Goal: Obtain resource: Download file/media

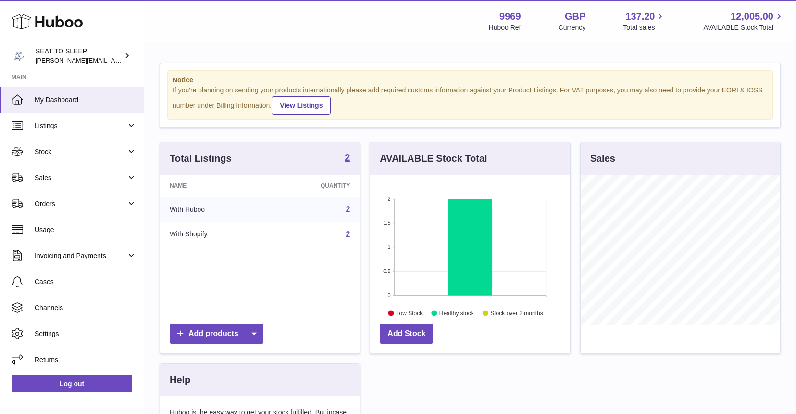
scroll to position [150, 200]
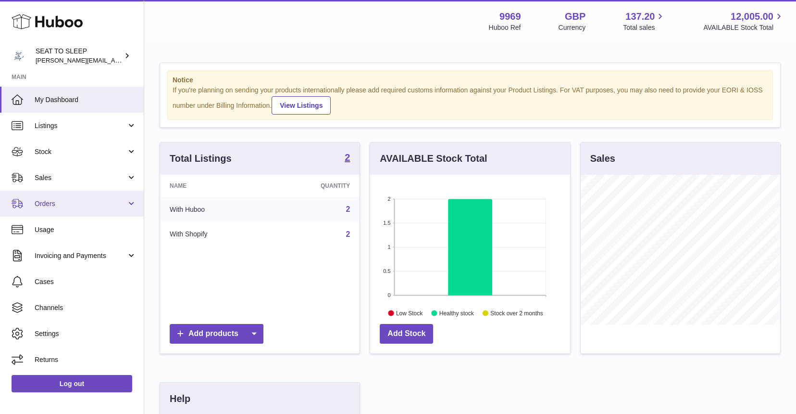
click at [53, 202] on span "Orders" at bounding box center [81, 203] width 92 height 9
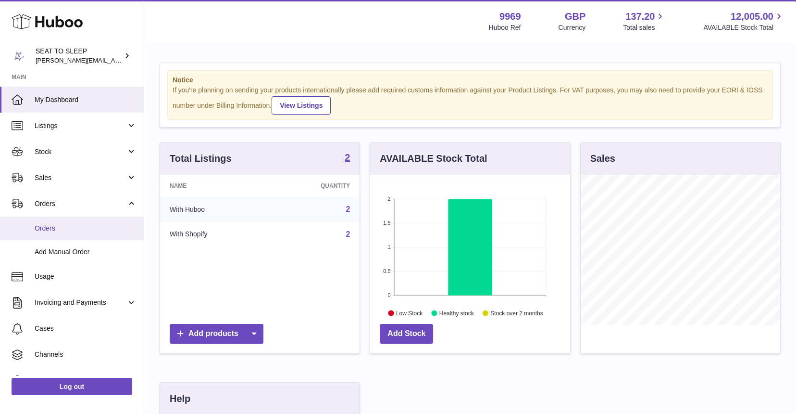
click at [53, 226] on span "Orders" at bounding box center [86, 228] width 102 height 9
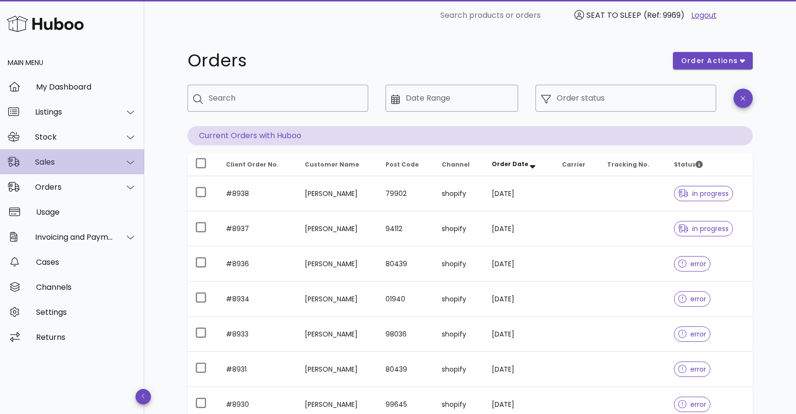
click at [113, 161] on div "Sales" at bounding box center [74, 161] width 78 height 9
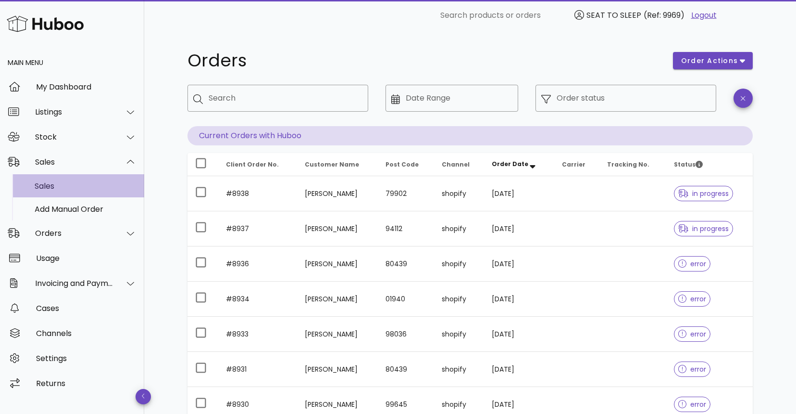
click at [97, 180] on div "Sales" at bounding box center [86, 186] width 102 height 21
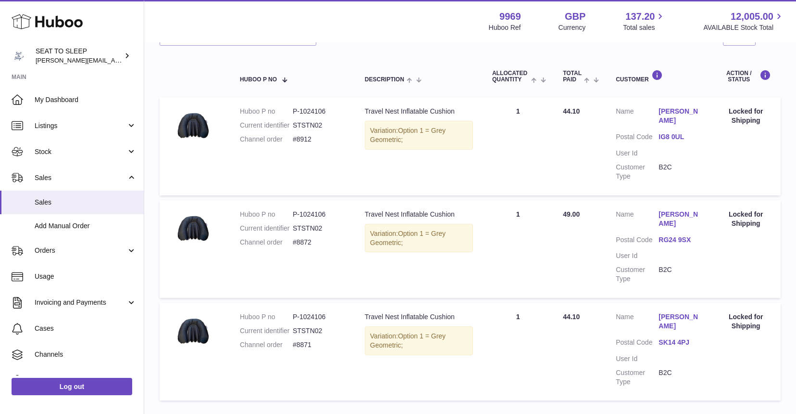
scroll to position [143, 0]
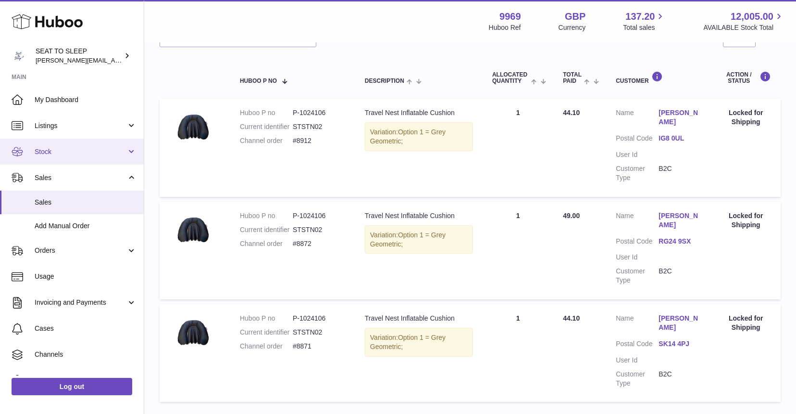
click at [59, 154] on span "Stock" at bounding box center [81, 151] width 92 height 9
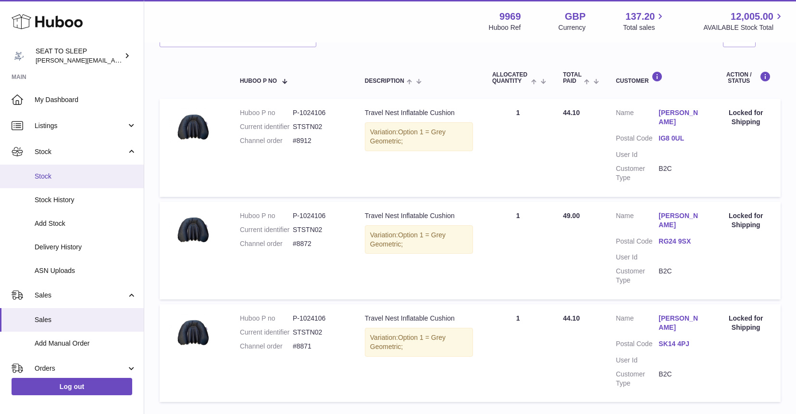
click at [58, 176] on span "Stock" at bounding box center [86, 176] width 102 height 9
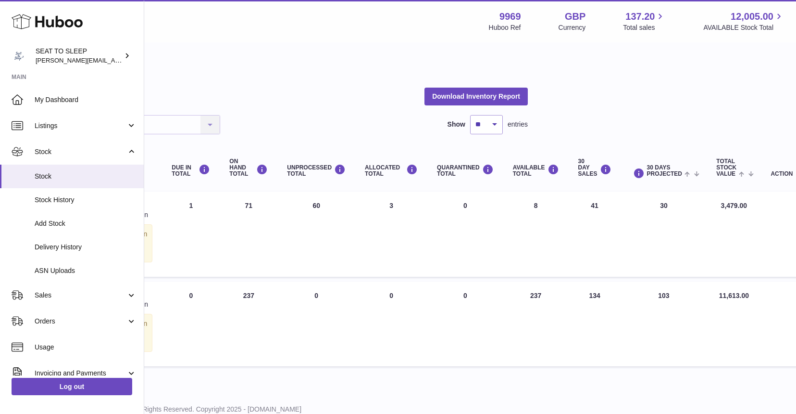
scroll to position [0, 251]
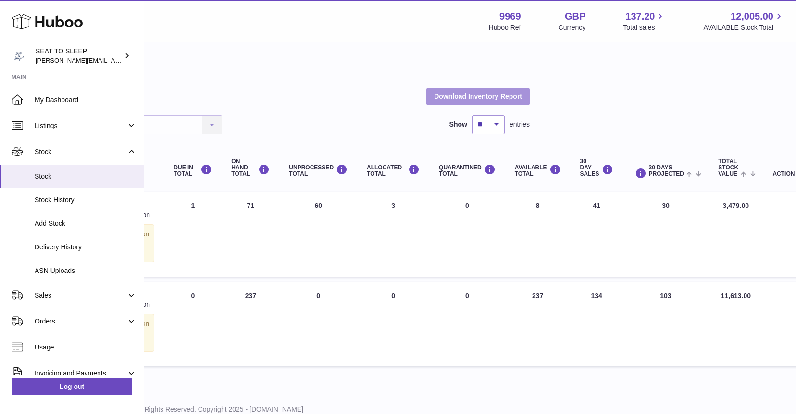
click at [464, 95] on button "Download Inventory Report" at bounding box center [478, 96] width 103 height 17
